Goal: Use online tool/utility: Use online tool/utility

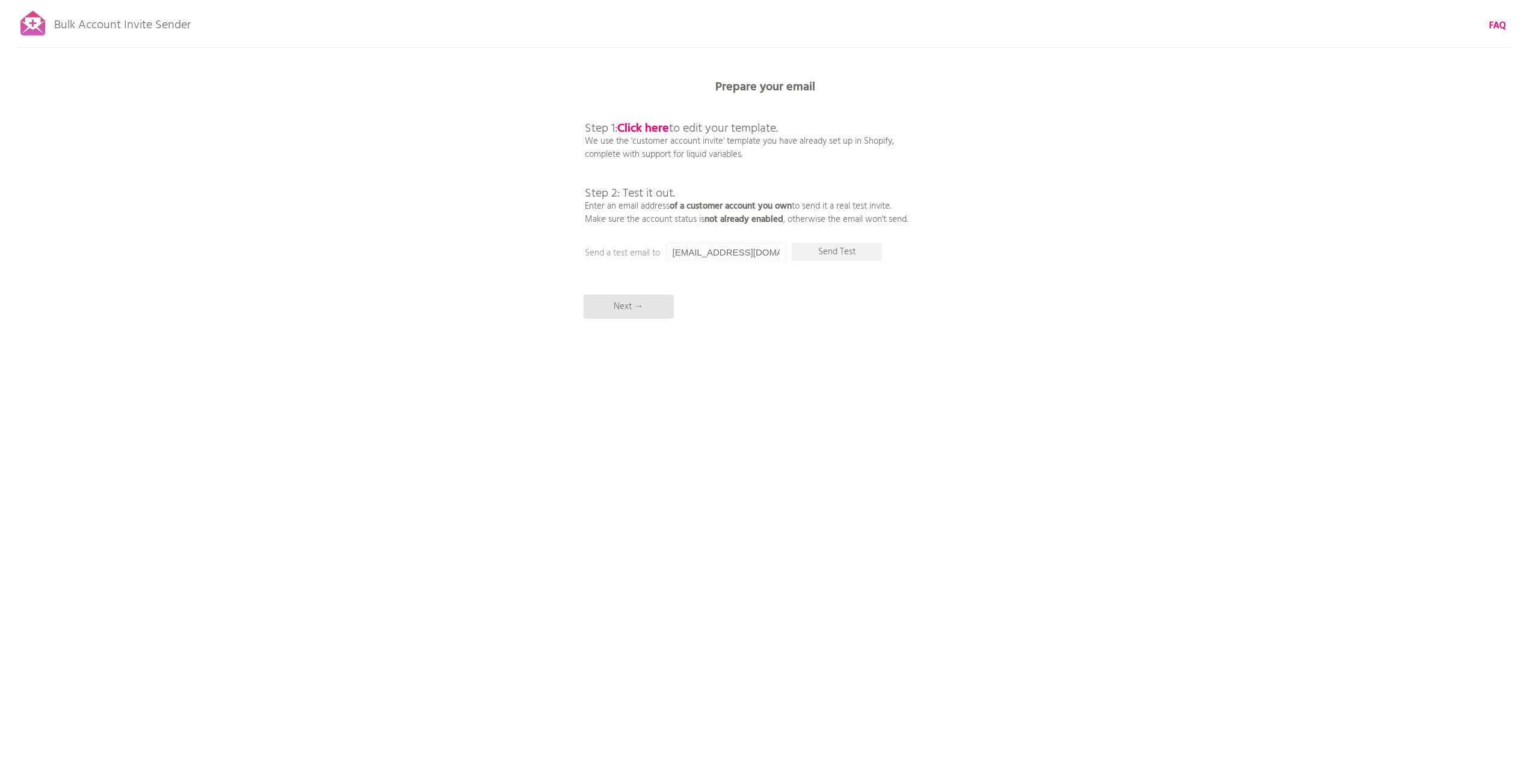
click at [853, 254] on p "Send Test" at bounding box center [837, 252] width 90 height 18
drag, startPoint x: 759, startPoint y: 251, endPoint x: 639, endPoint y: 239, distance: 120.6
click at [639, 239] on div "Bulk Account Invite Sender FAQ Synced all customers! Pause sending (This can ta…" at bounding box center [765, 210] width 1530 height 421
click at [844, 246] on p "Send Test" at bounding box center [837, 252] width 90 height 18
click at [880, 367] on div "Bulk Account Invite Sender FAQ Synced all customers! Pause sending (This can ta…" at bounding box center [765, 210] width 1530 height 421
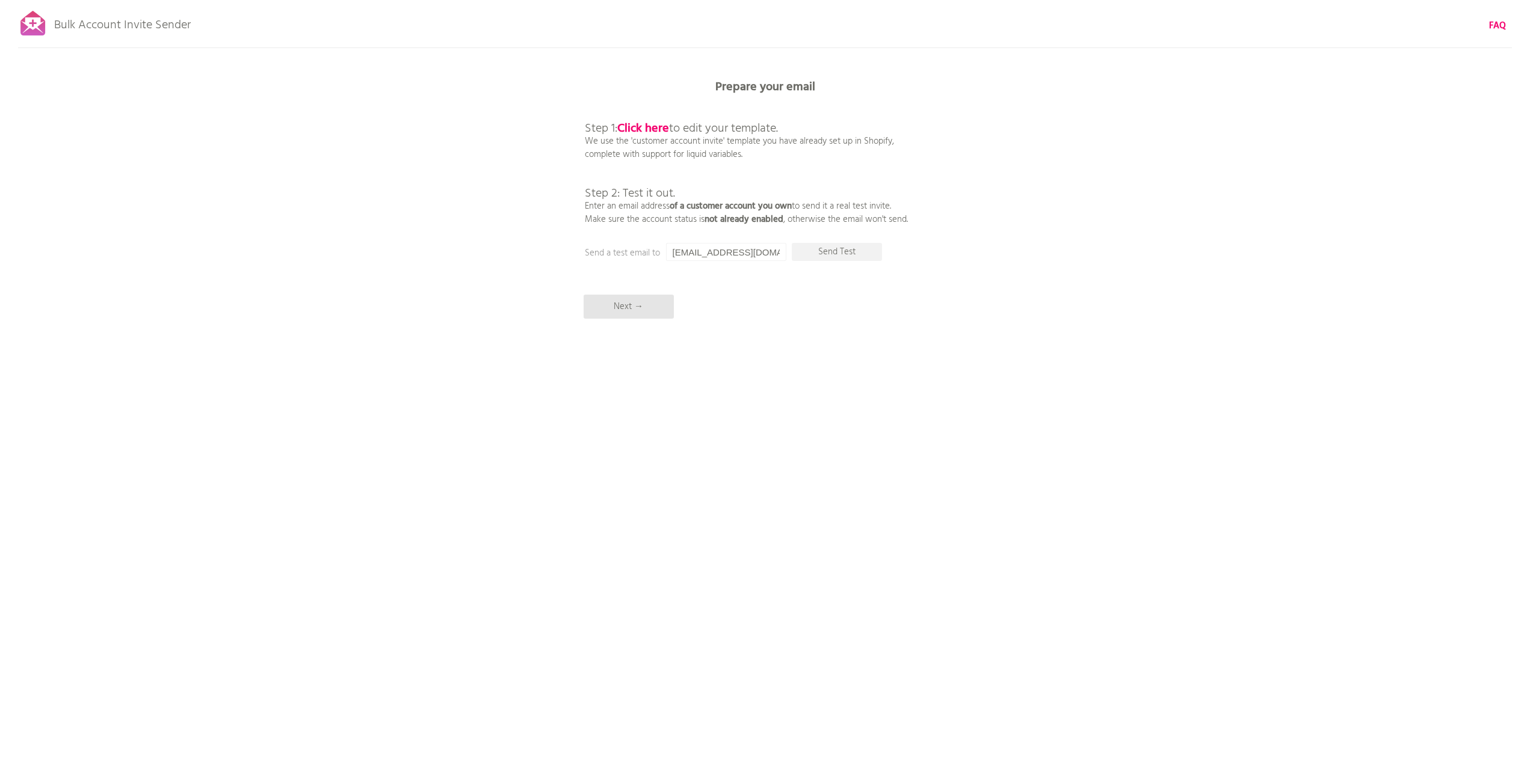
click at [728, 261] on input "[EMAIL_ADDRESS][DOMAIN_NAME]" at bounding box center [726, 252] width 120 height 18
click at [728, 259] on input "[EMAIL_ADDRESS][DOMAIN_NAME]" at bounding box center [726, 252] width 120 height 18
type input "[EMAIL_ADDRESS][DOMAIN_NAME]"
click at [863, 241] on div "Bulk Account Invite Sender FAQ Synced all customers! Pause sending (This can ta…" at bounding box center [765, 210] width 1530 height 421
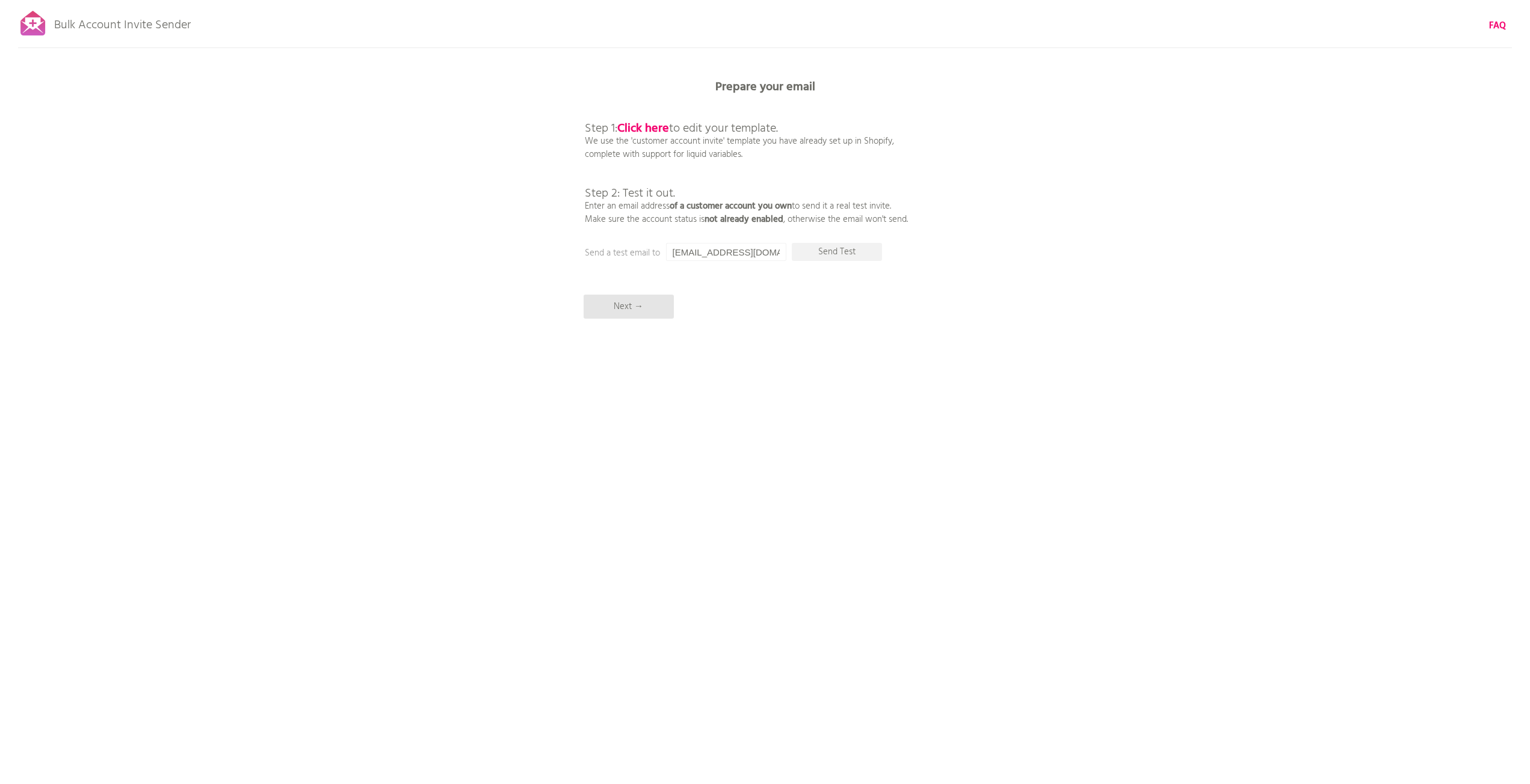
click at [855, 252] on p "Send Test" at bounding box center [837, 252] width 90 height 18
click at [617, 313] on p "Next →" at bounding box center [628, 307] width 90 height 24
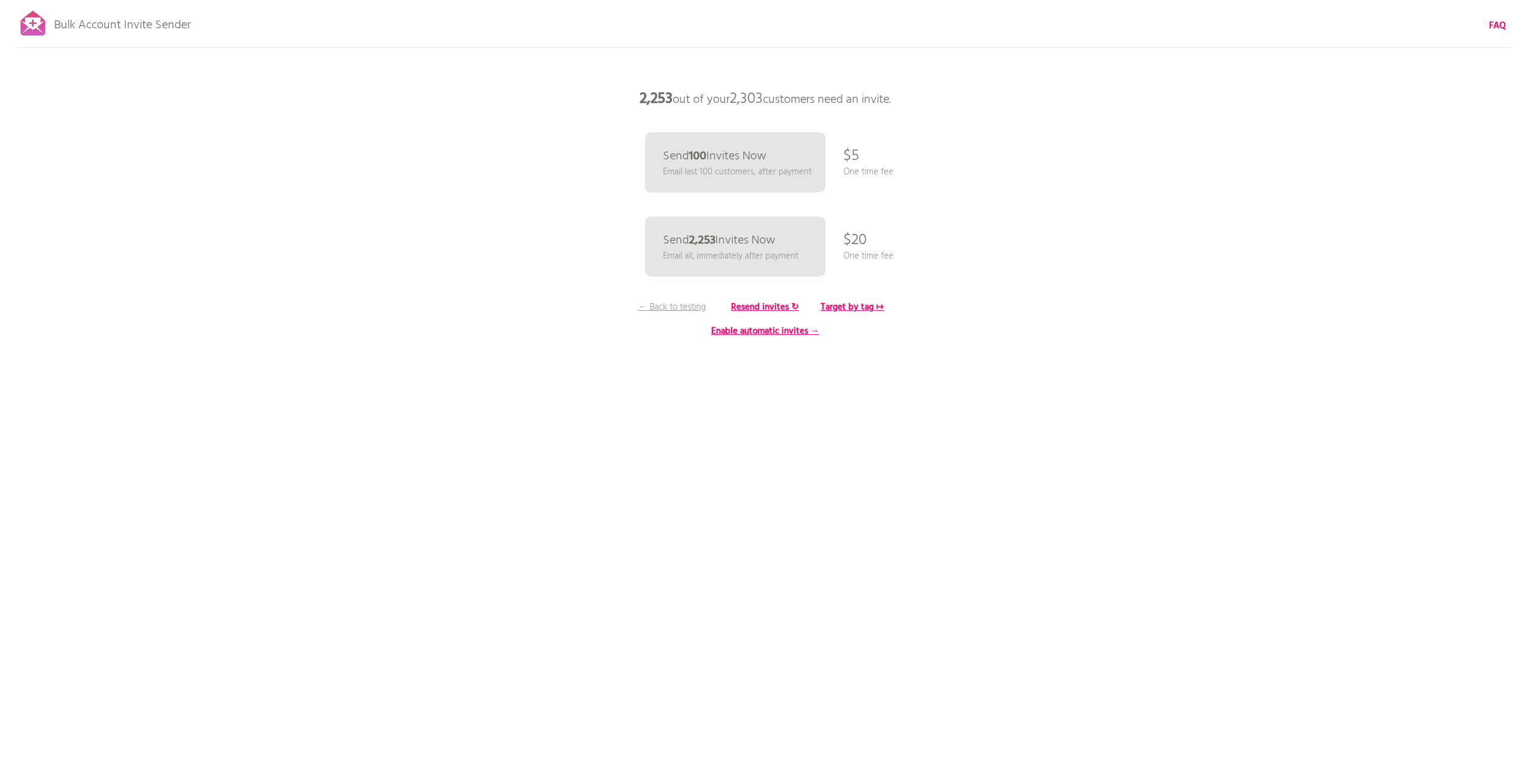
click at [662, 309] on p "← Back to testing" at bounding box center [672, 308] width 90 height 13
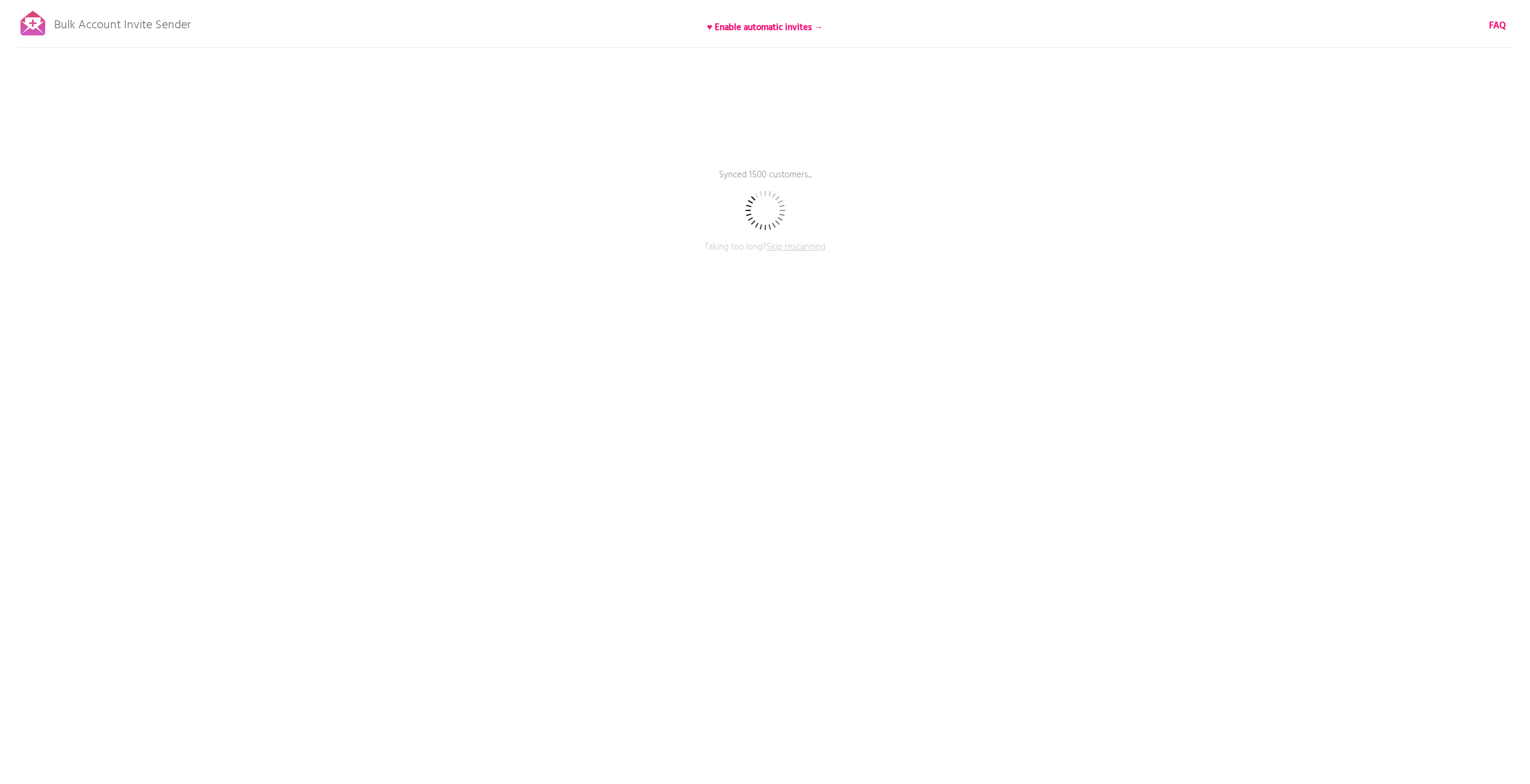
click at [808, 247] on span "Skip rescanning" at bounding box center [796, 247] width 59 height 15
